Goal: Information Seeking & Learning: Learn about a topic

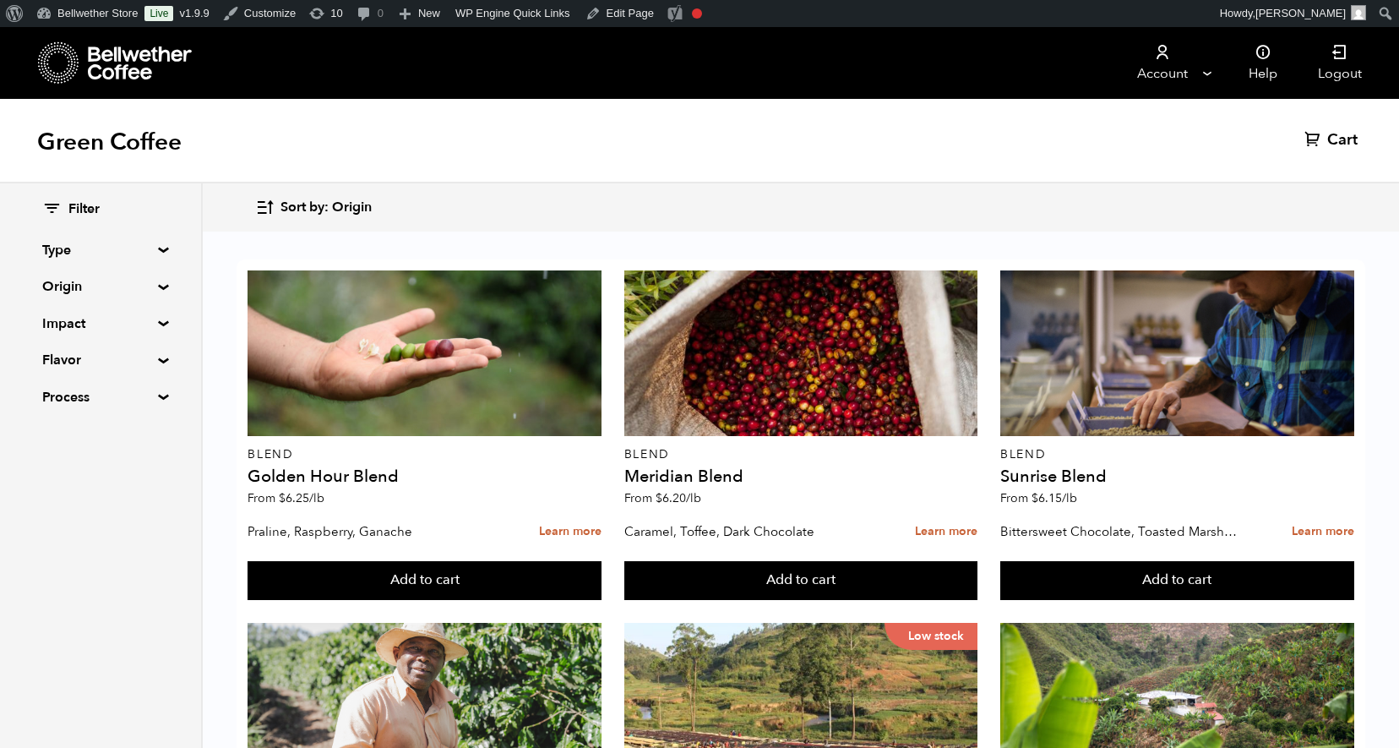
click at [100, 254] on summary "Type" at bounding box center [100, 250] width 117 height 20
click at [100, 284] on summary "Origin" at bounding box center [100, 286] width 117 height 20
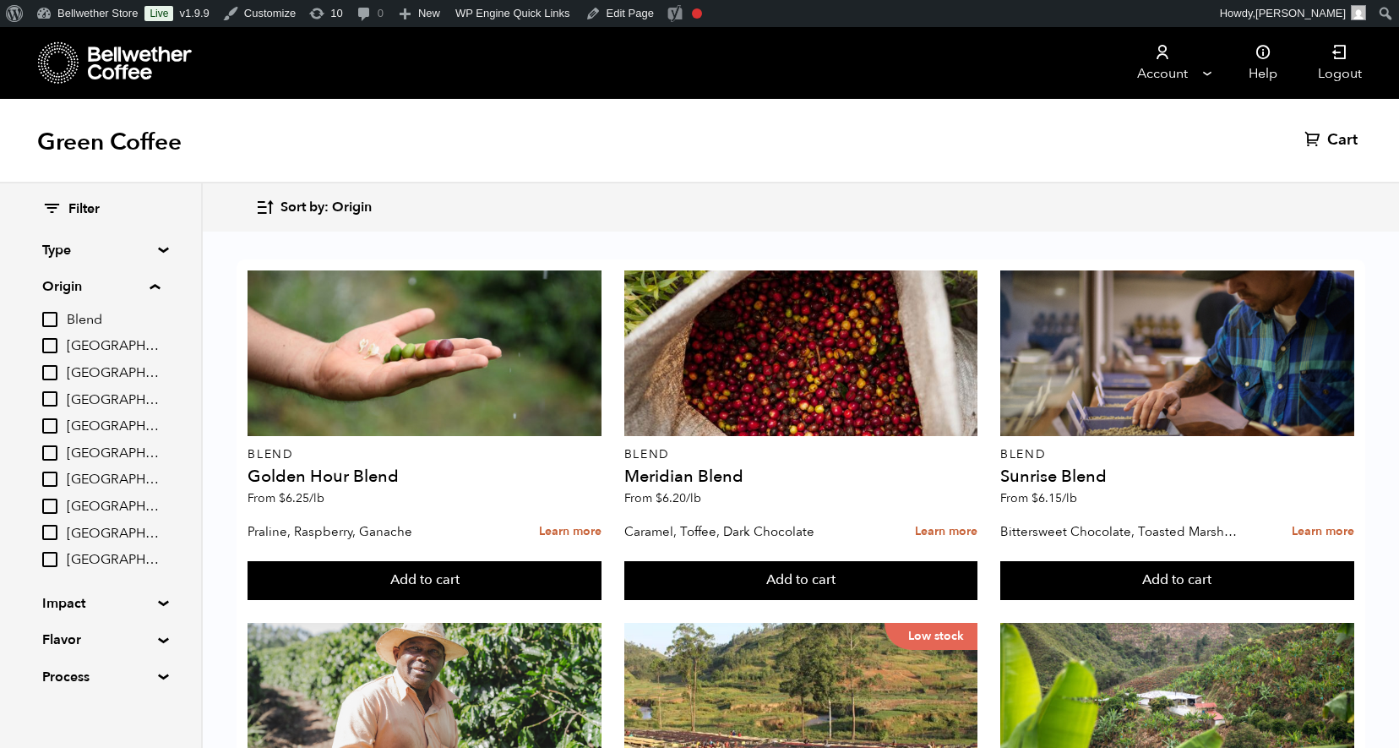
click at [52, 534] on input "[GEOGRAPHIC_DATA]" at bounding box center [49, 532] width 15 height 15
checkbox input "true"
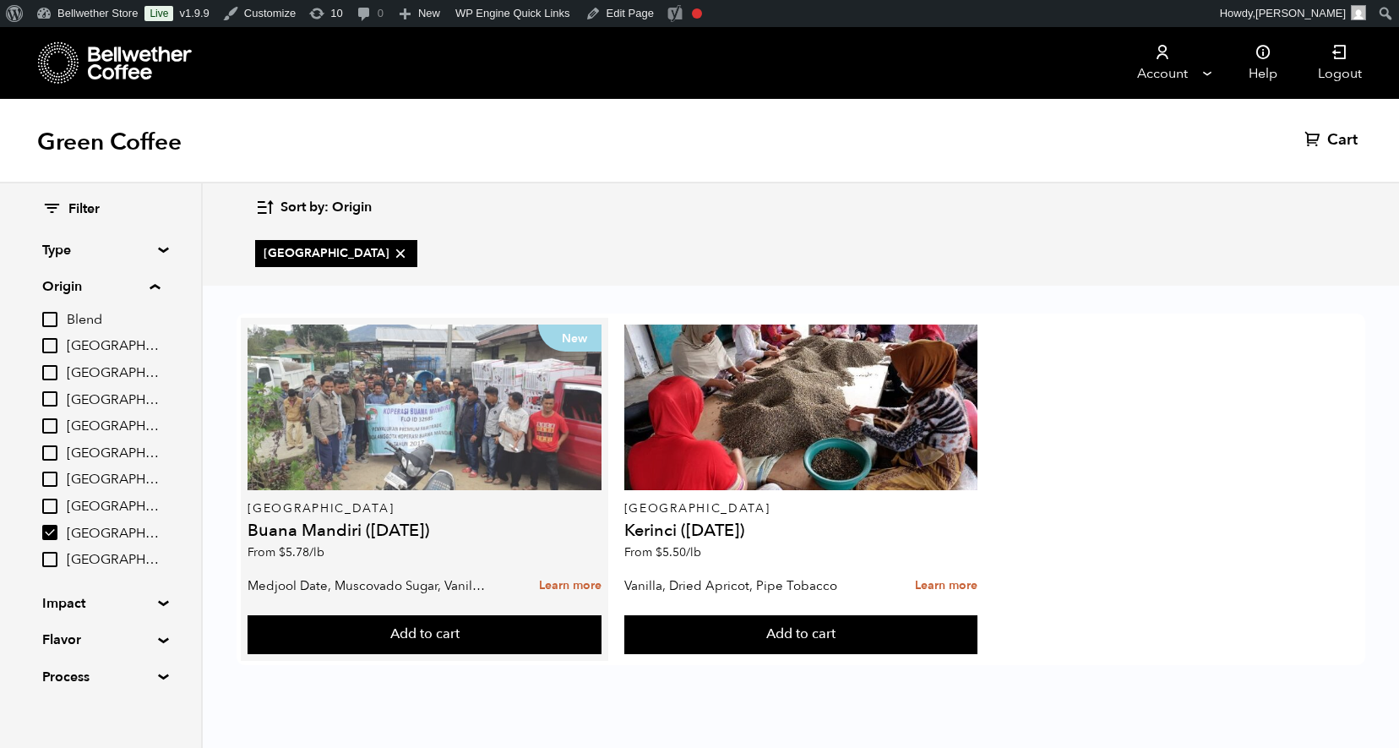
click at [486, 466] on div "New" at bounding box center [425, 407] width 354 height 166
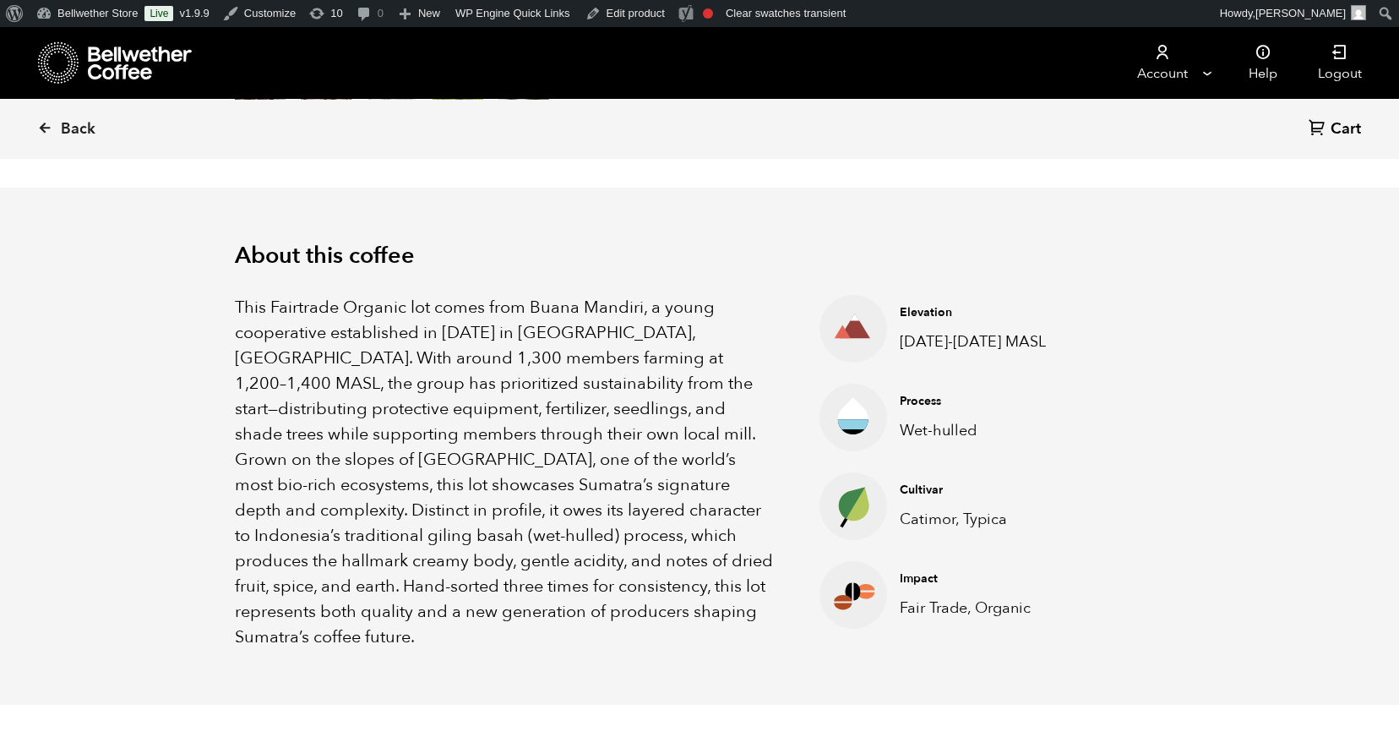
scroll to position [507, 0]
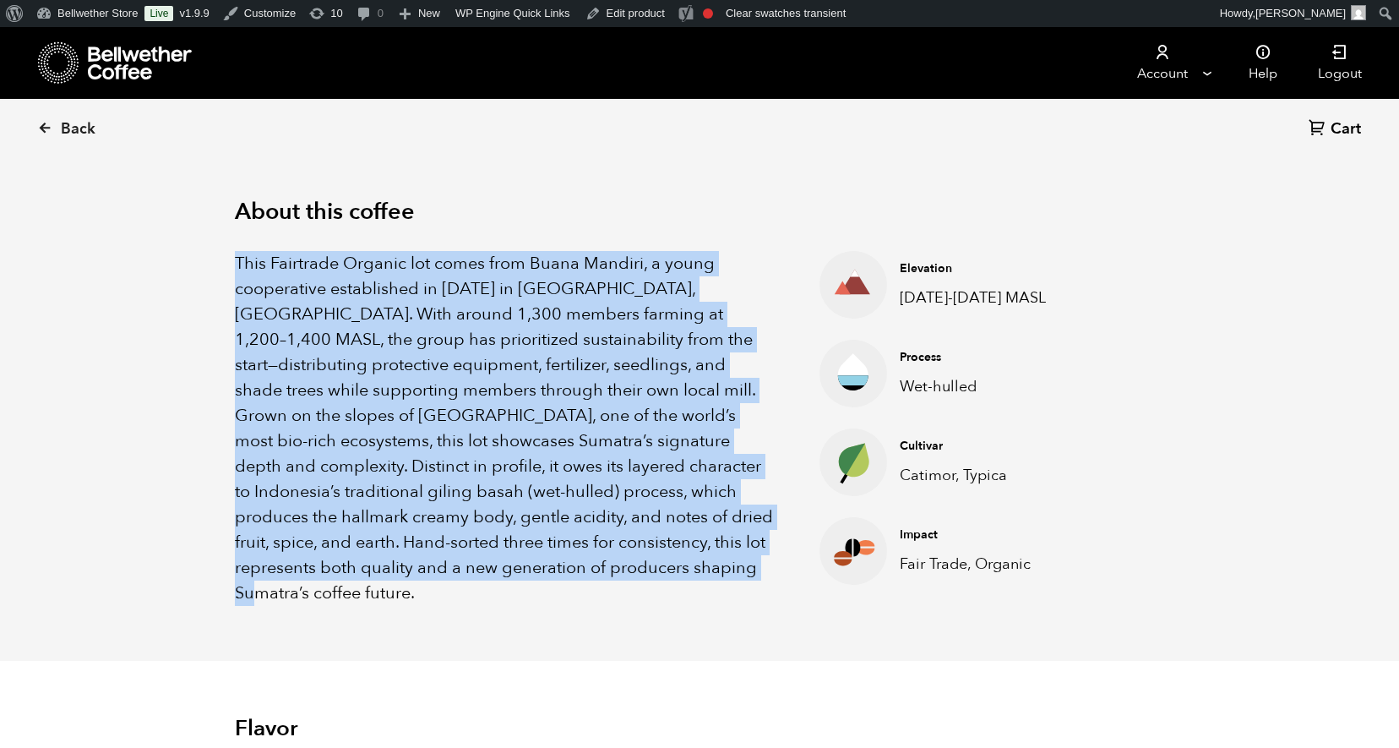
drag, startPoint x: 231, startPoint y: 262, endPoint x: 585, endPoint y: 578, distance: 473.8
click at [585, 578] on div "About this coffee This Fairtrade Organic lot comes from Buana Mandiri, a young …" at bounding box center [700, 402] width 1014 height 517
copy p "This Fairtrade Organic lot comes from Buana Mandiri, a young cooperative establ…"
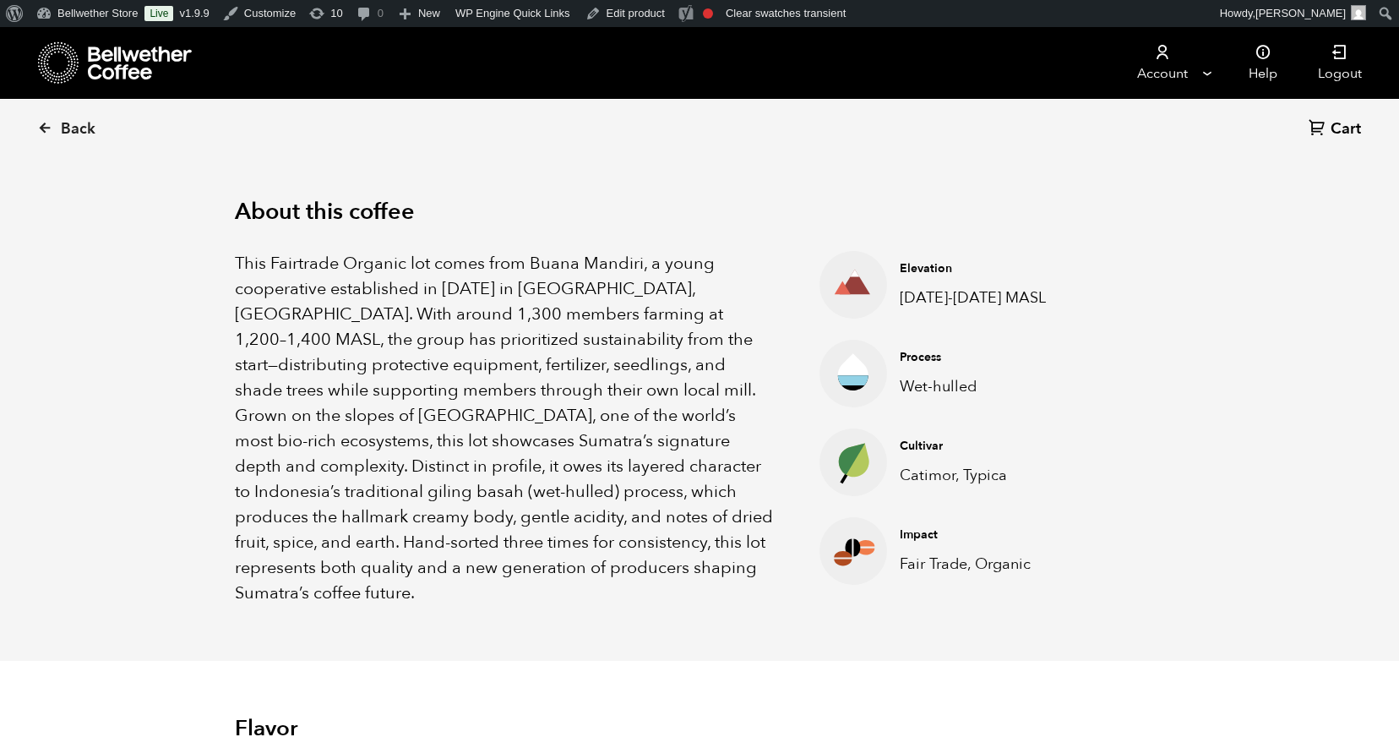
click at [792, 302] on ul "Elevation [DATE]-[DATE] MASL Process Wet-hulled Cultivar Catimor, Typica Impact…" at bounding box center [925, 428] width 296 height 355
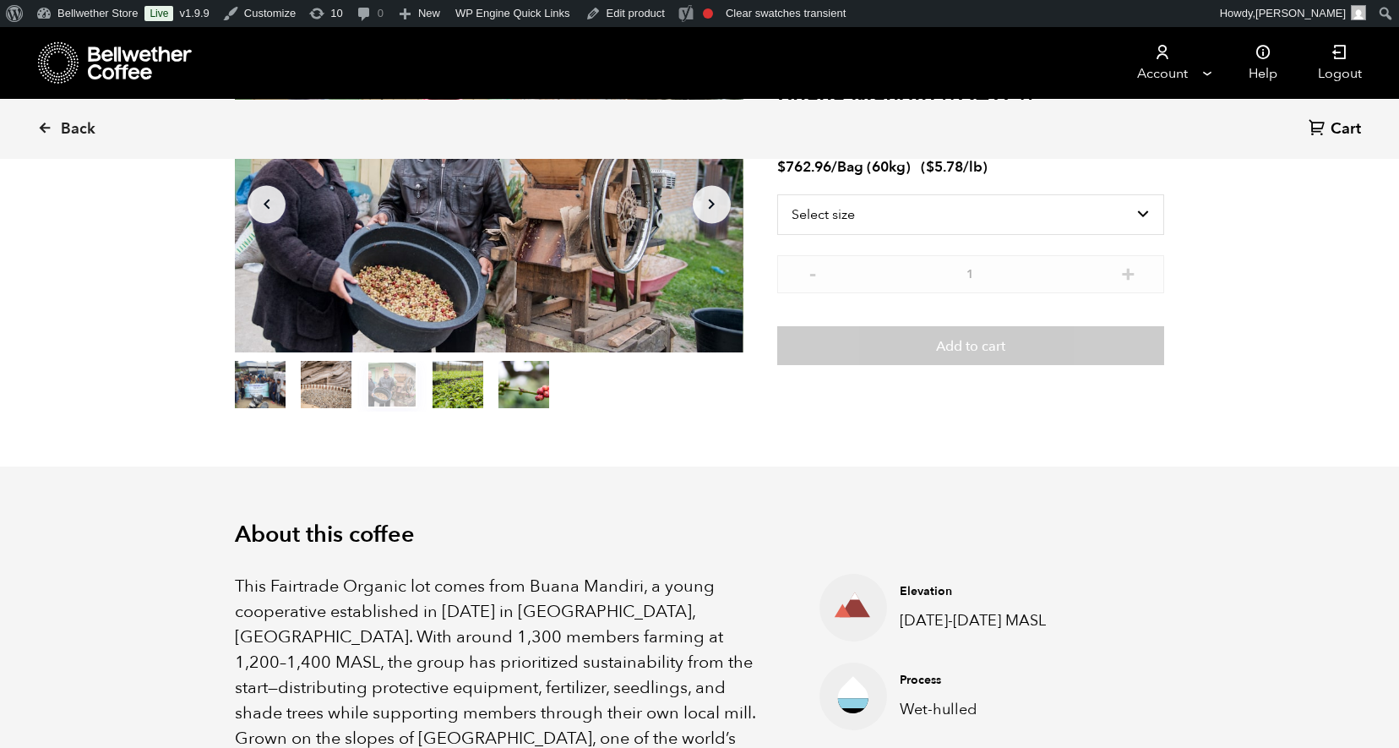
scroll to position [0, 0]
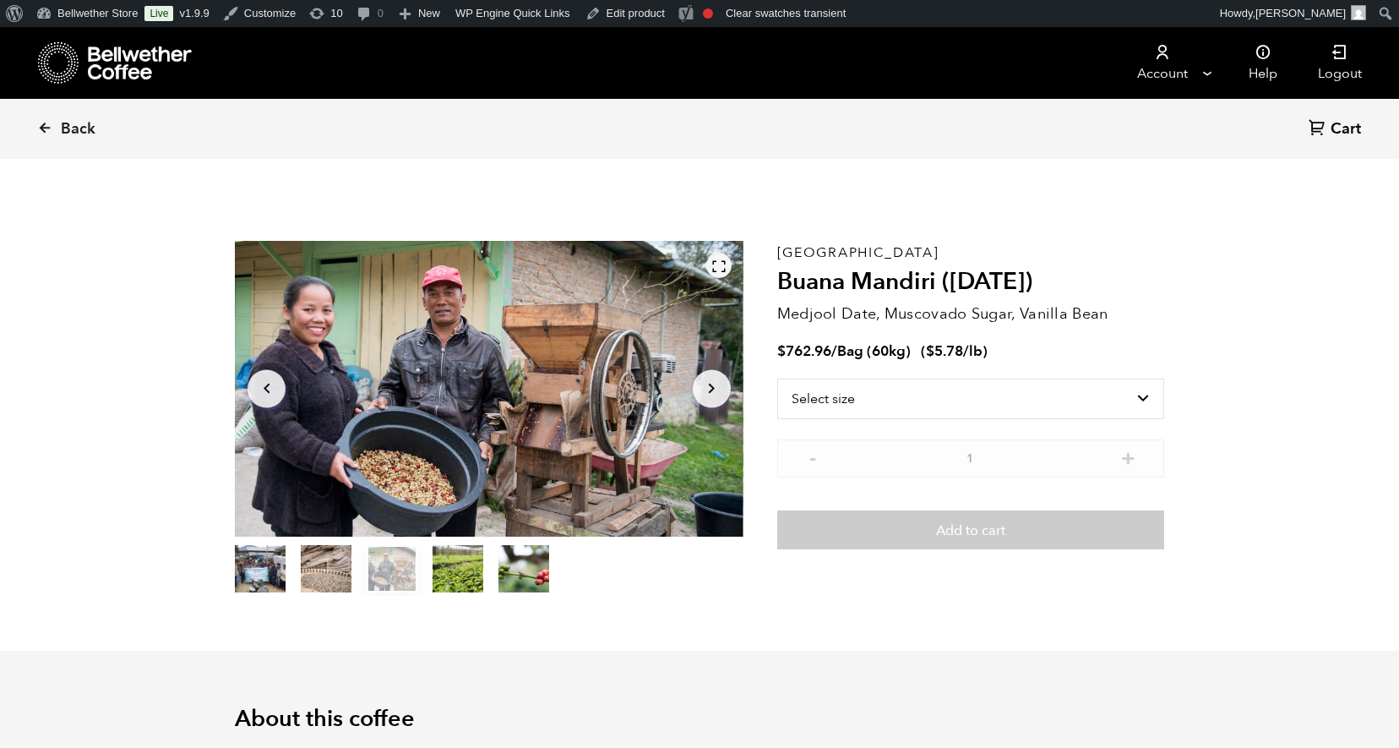
click at [715, 260] on icon at bounding box center [718, 265] width 15 height 15
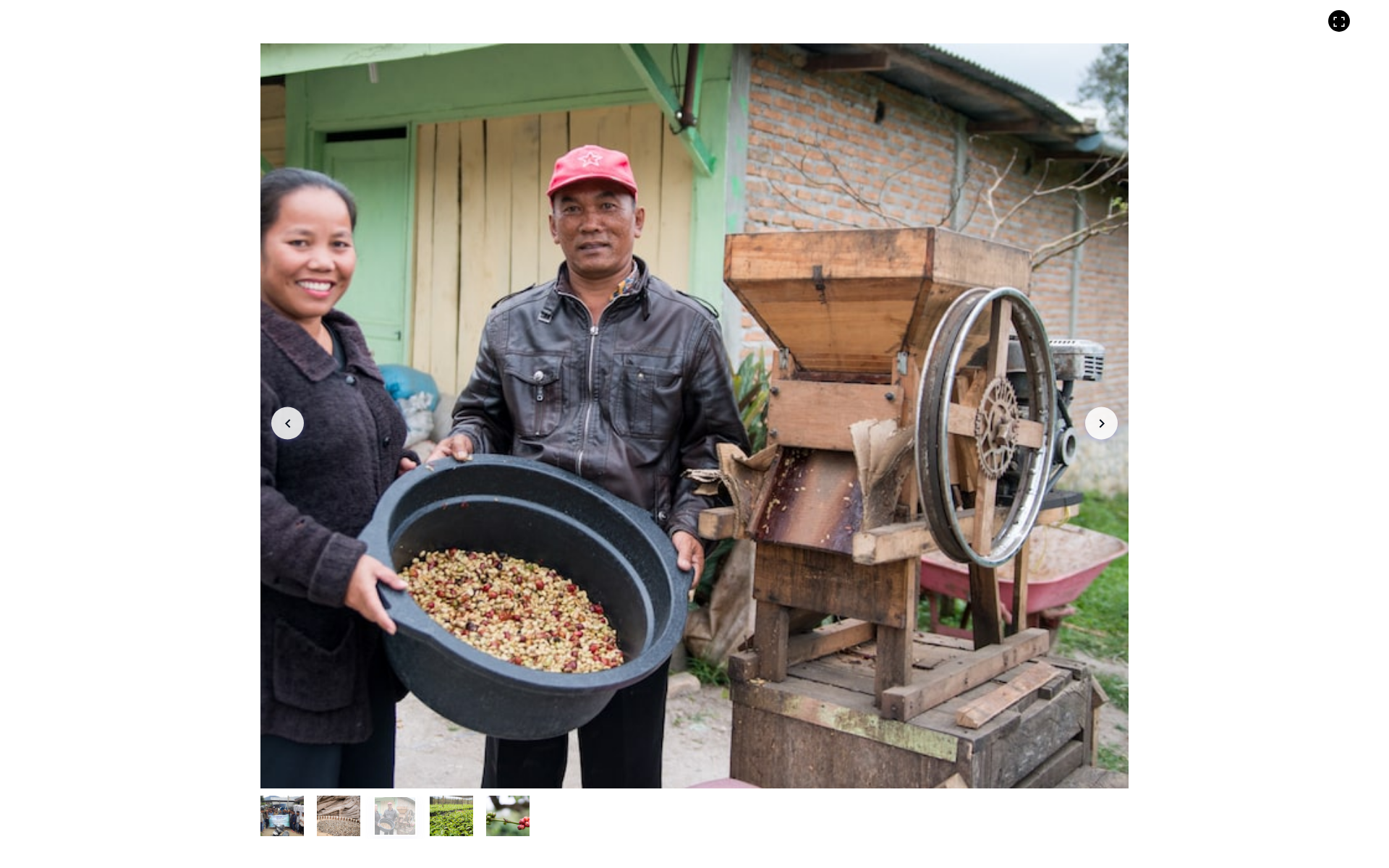
click at [1103, 422] on icon "button" at bounding box center [1101, 423] width 5 height 9
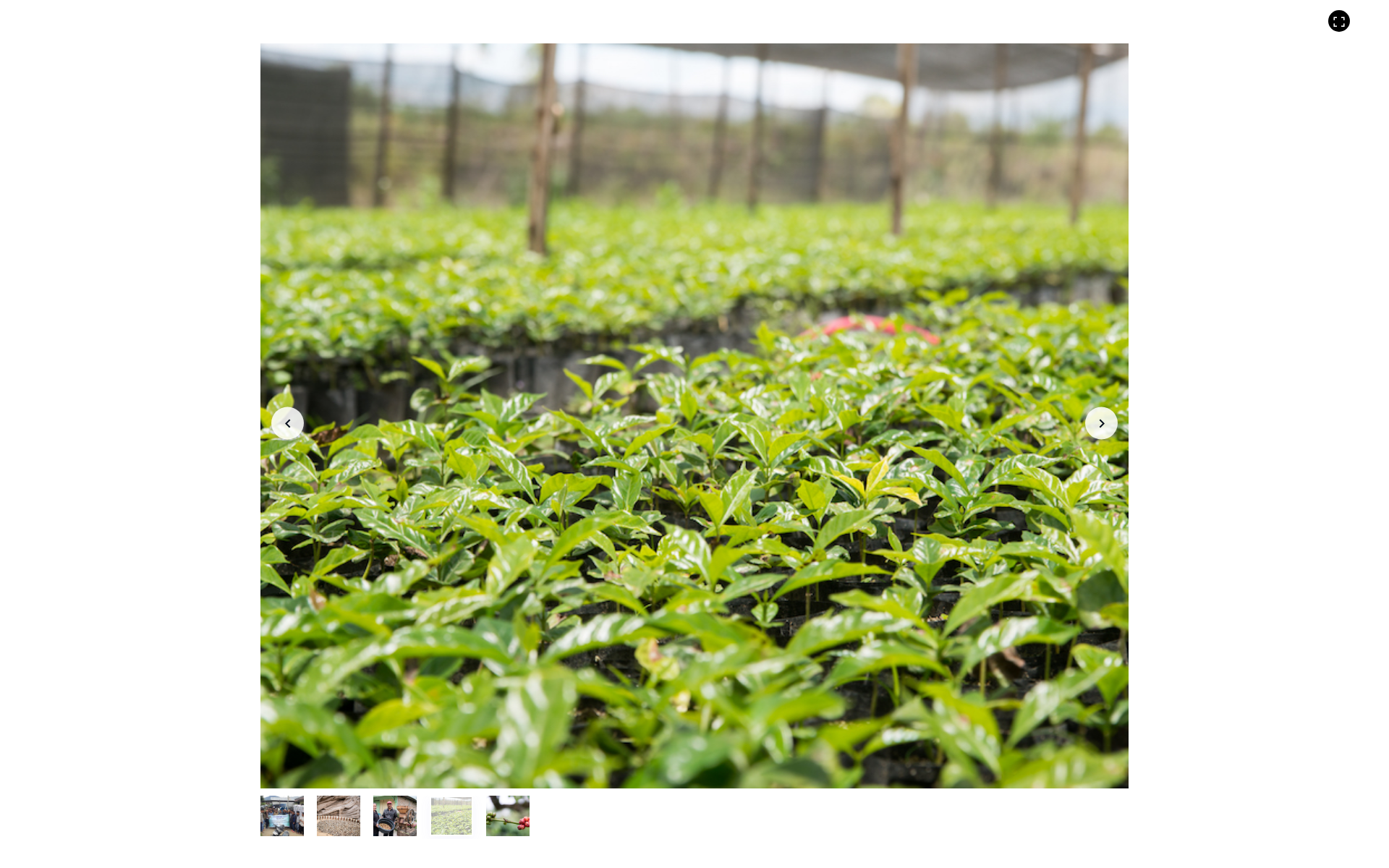
click at [1103, 422] on icon "button" at bounding box center [1101, 423] width 5 height 9
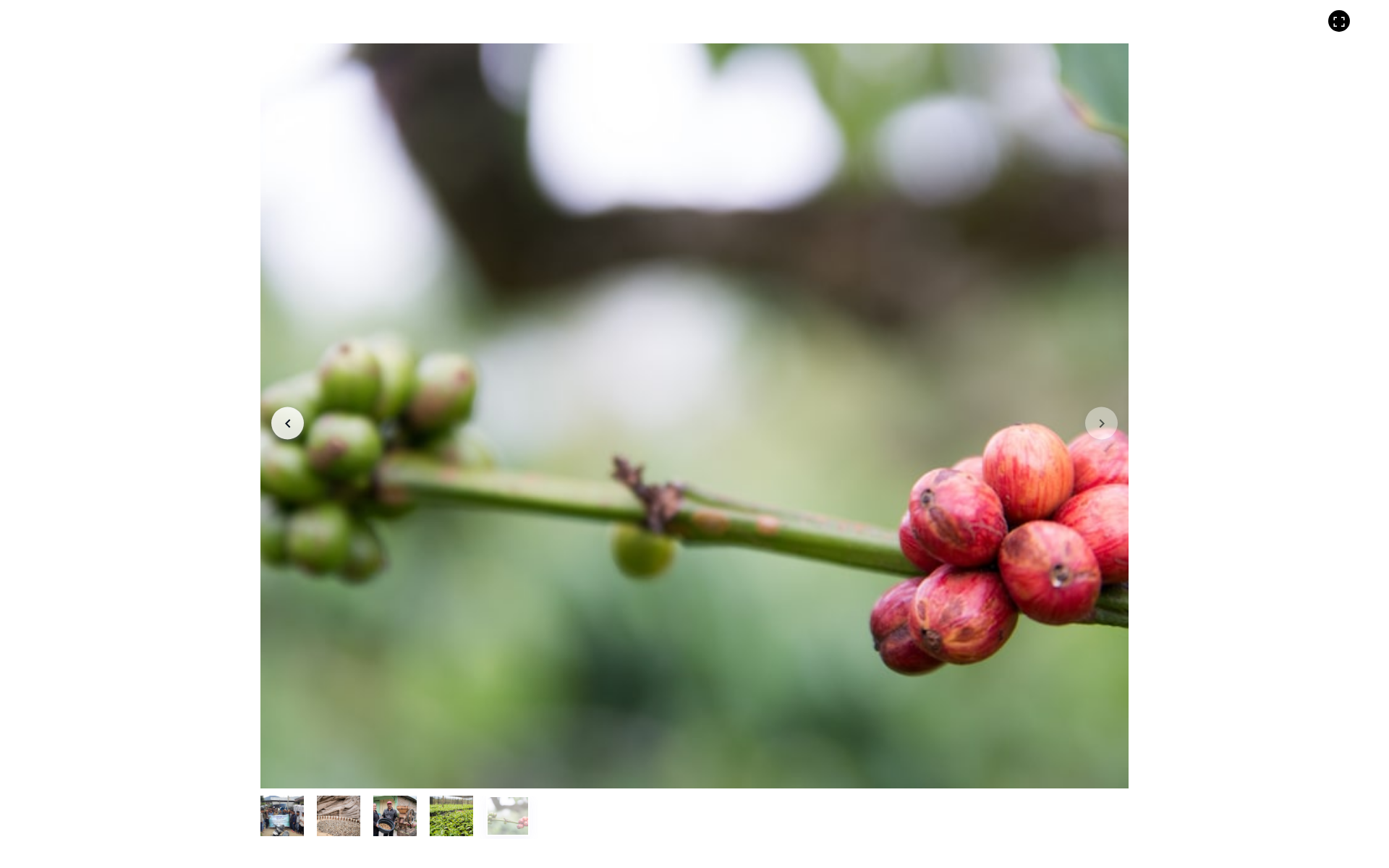
click at [1098, 421] on icon "Arrow Right" at bounding box center [1101, 423] width 17 height 17
click at [1103, 417] on icon "Arrow Right" at bounding box center [1101, 423] width 17 height 17
click at [286, 424] on icon "Arrow Left" at bounding box center [288, 423] width 17 height 17
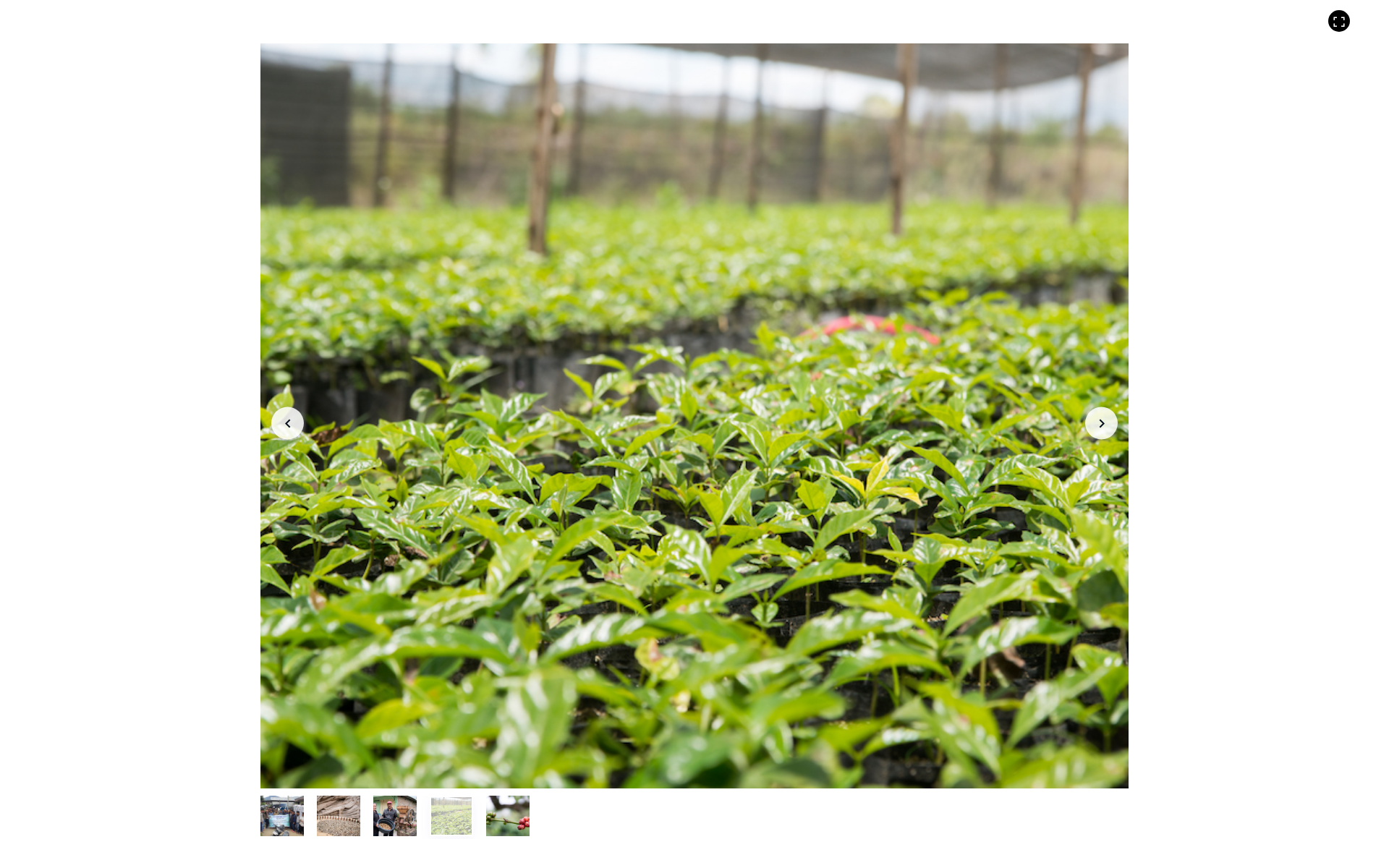
click at [286, 424] on icon "Arrow Left" at bounding box center [288, 423] width 17 height 17
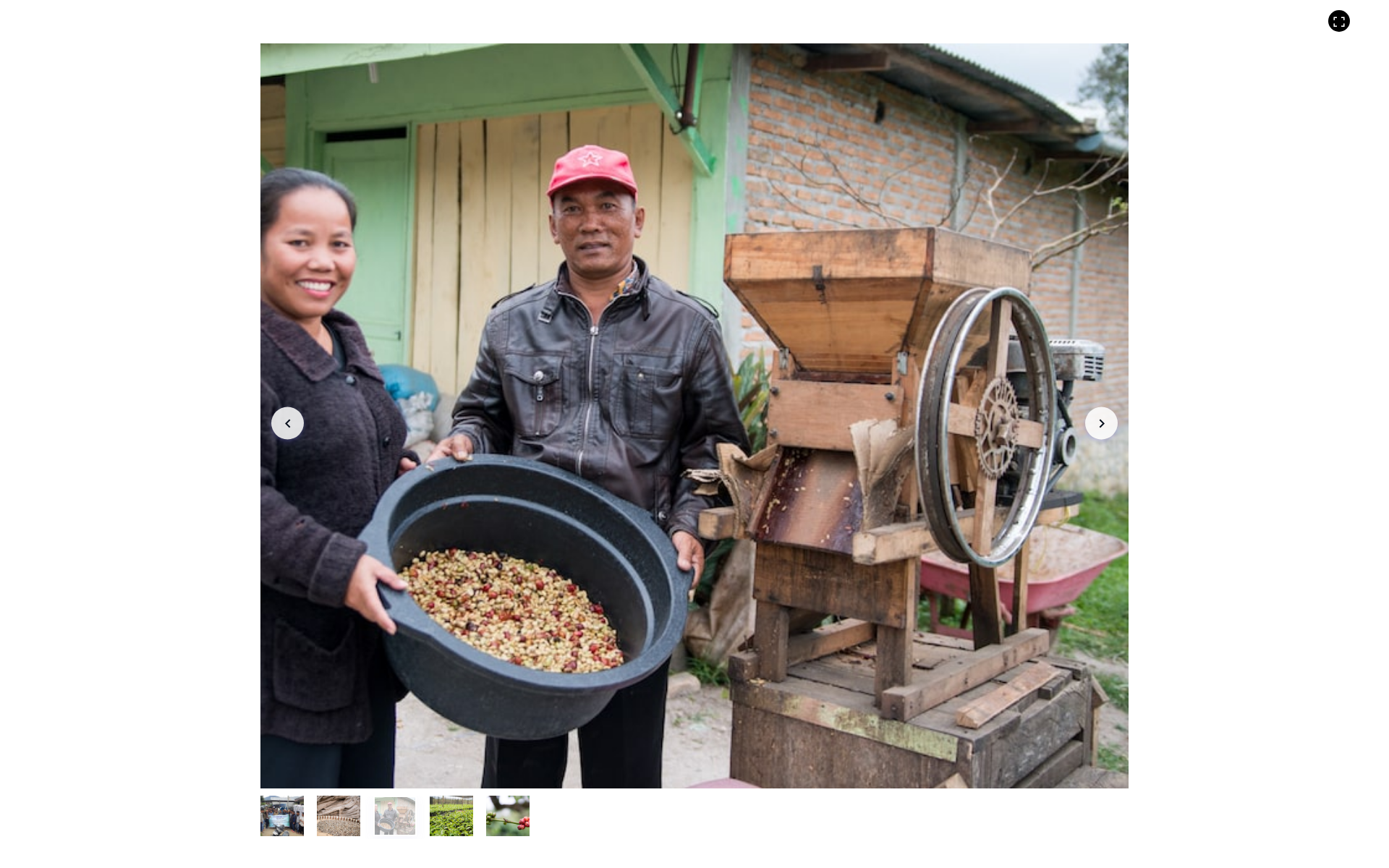
click at [286, 422] on icon "button" at bounding box center [288, 423] width 5 height 9
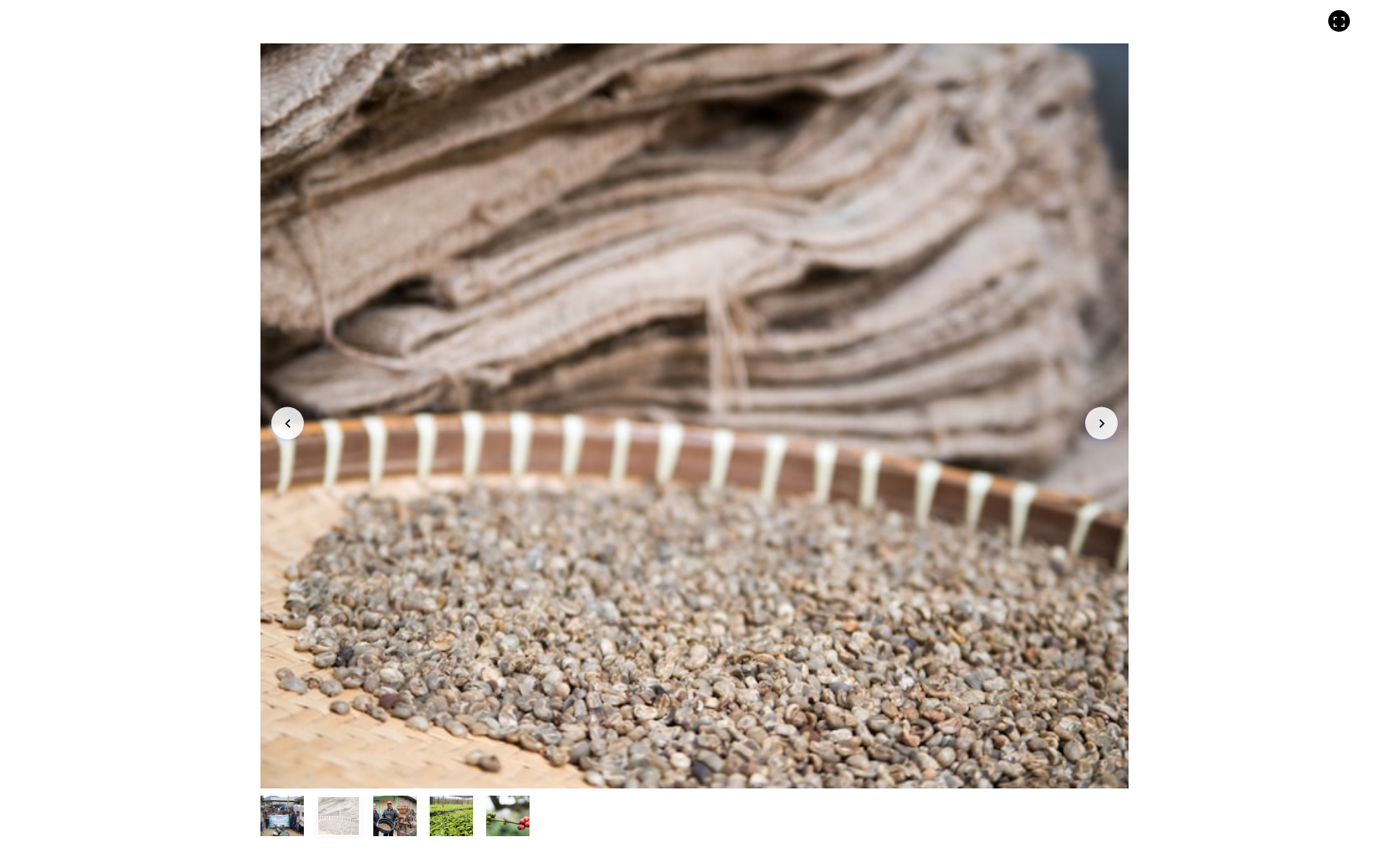
click at [288, 417] on icon "Arrow Left" at bounding box center [288, 423] width 17 height 17
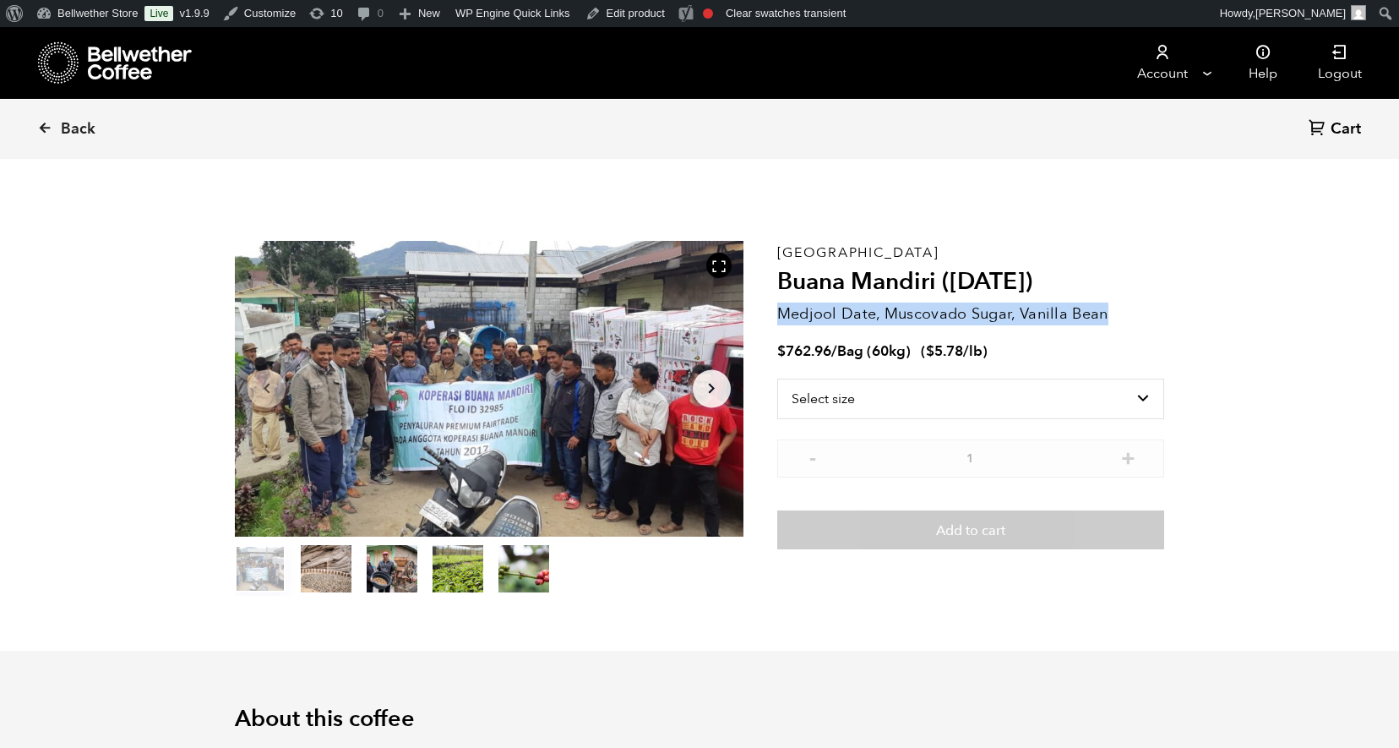
drag, startPoint x: 1111, startPoint y: 314, endPoint x: 781, endPoint y: 319, distance: 329.5
click at [781, 319] on p "Medjool Date, Muscovado Sugar, Vanilla Bean" at bounding box center [970, 313] width 387 height 23
copy p "Medjool Date, Muscovado Sugar, Vanilla Bean"
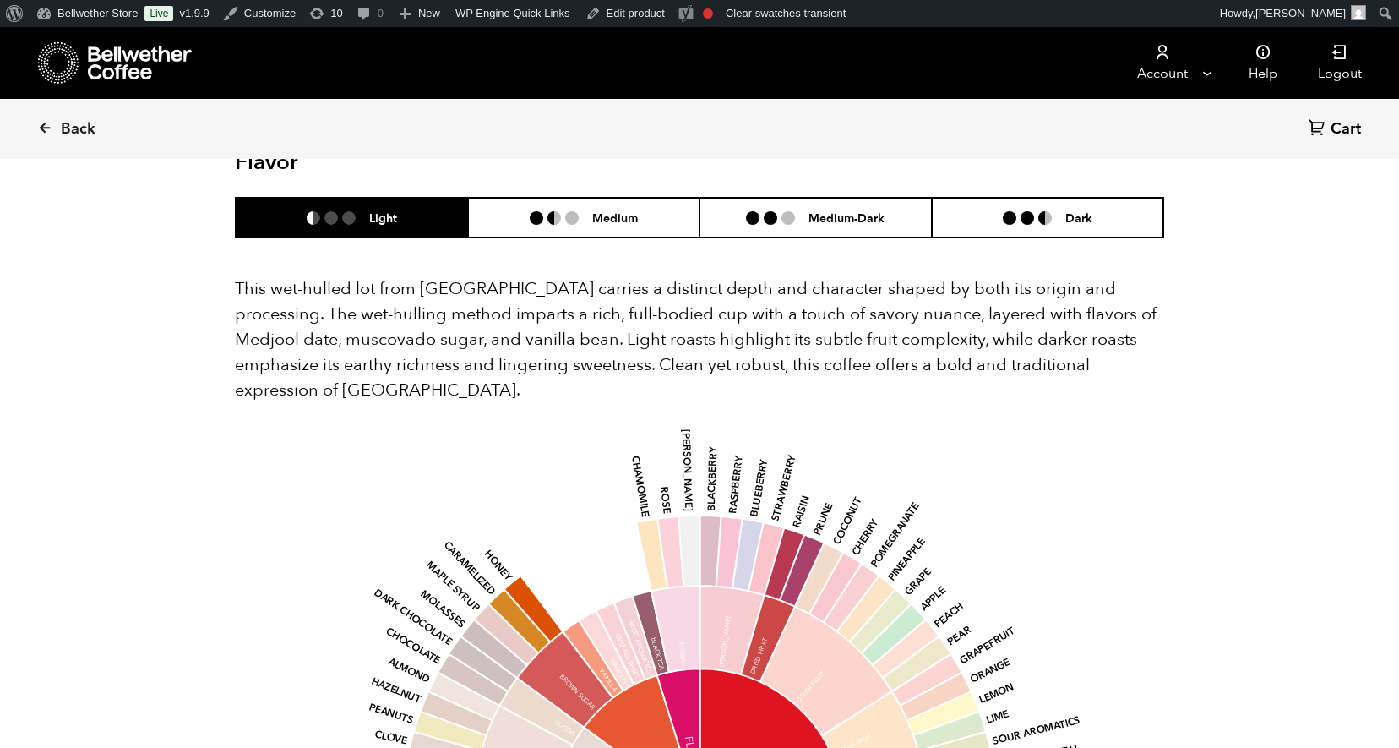
scroll to position [1072, 0]
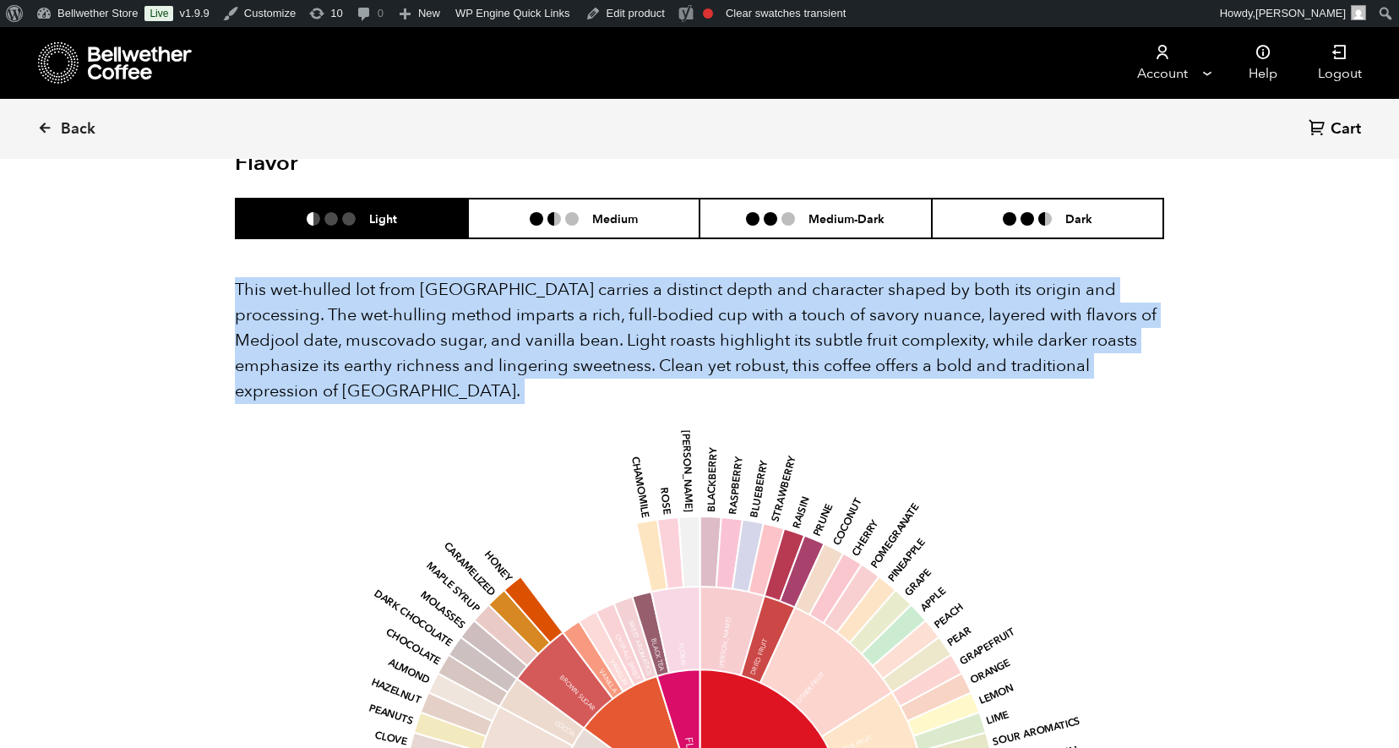
drag, startPoint x: 226, startPoint y: 264, endPoint x: 1176, endPoint y: 389, distance: 958.5
click at [1176, 389] on section "Flavor Light Medium Medium-Dark Dark This wet-hulled lot from [GEOGRAPHIC_DATA]…" at bounding box center [700, 661] width 1014 height 1132
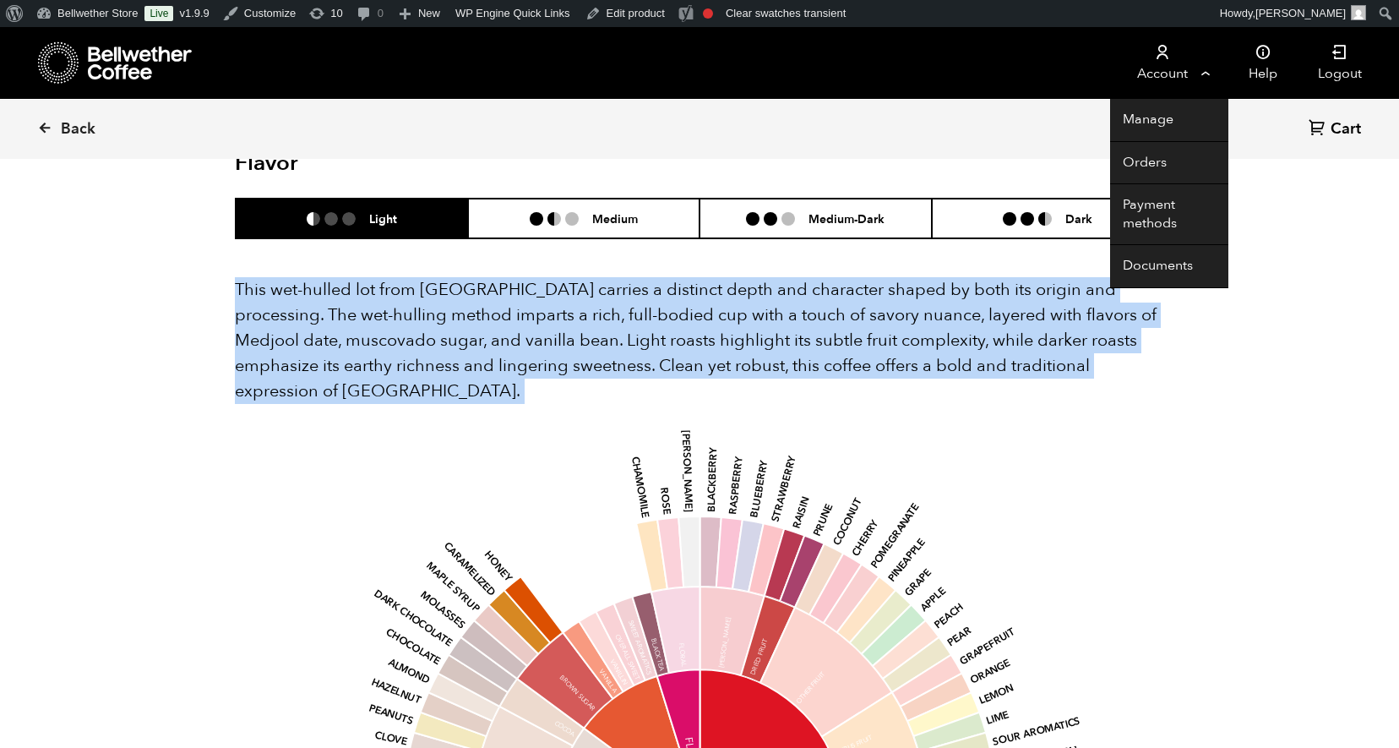
copy div "This wet-hulled lot from [GEOGRAPHIC_DATA] carries a distinct depth and charact…"
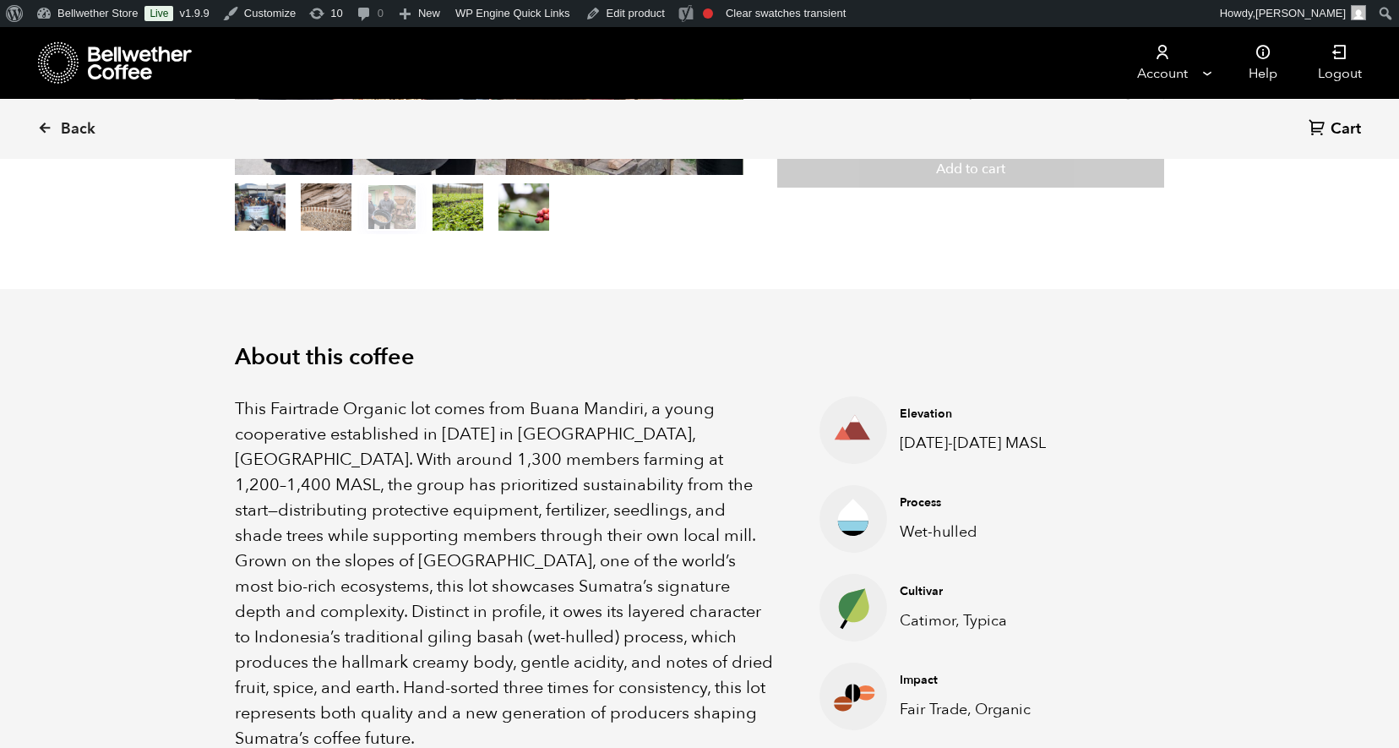
scroll to position [363, 0]
